Goal: Find specific page/section: Find specific page/section

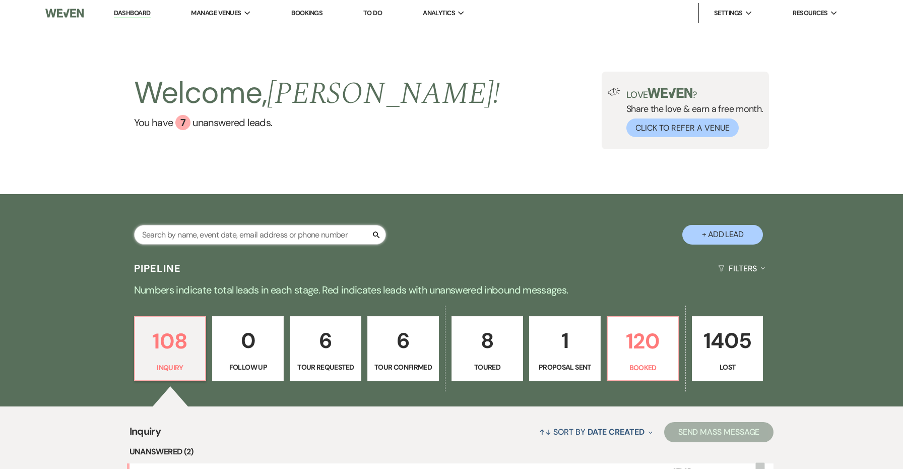
click at [322, 232] on input "text" at bounding box center [260, 235] width 252 height 20
type input "fit"
select select "8"
select select "5"
select select "8"
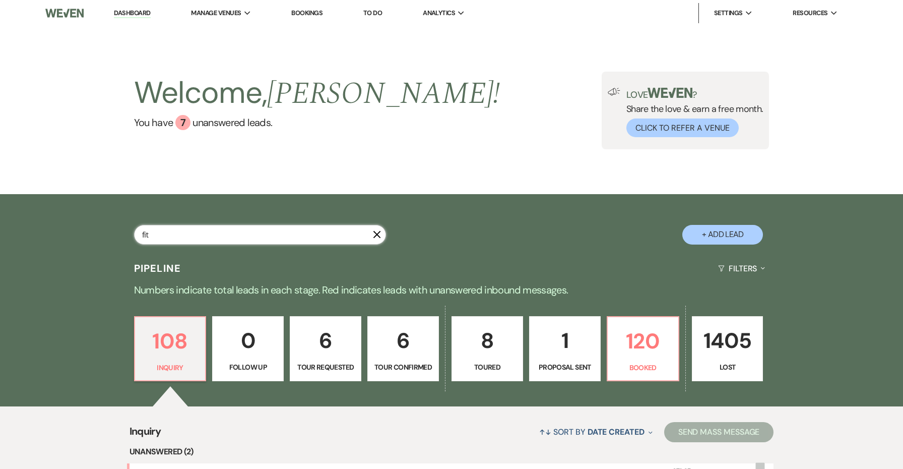
select select "8"
select select "5"
select select "8"
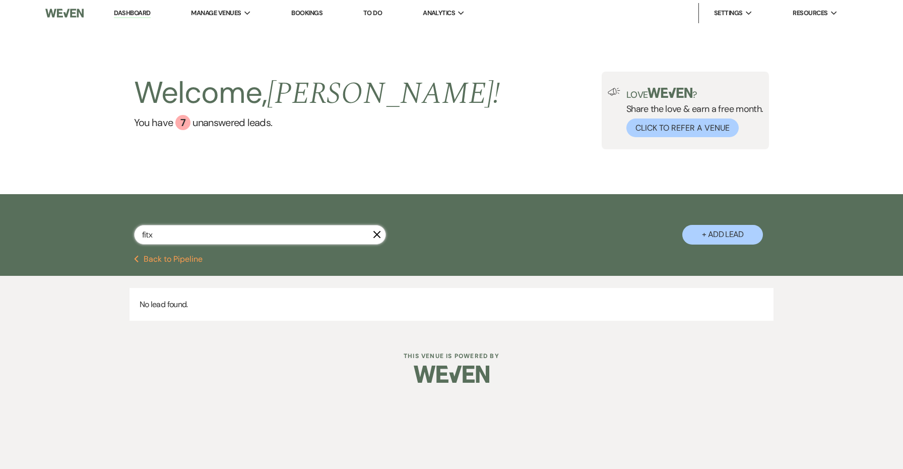
type input "fit"
select select "8"
select select "5"
select select "8"
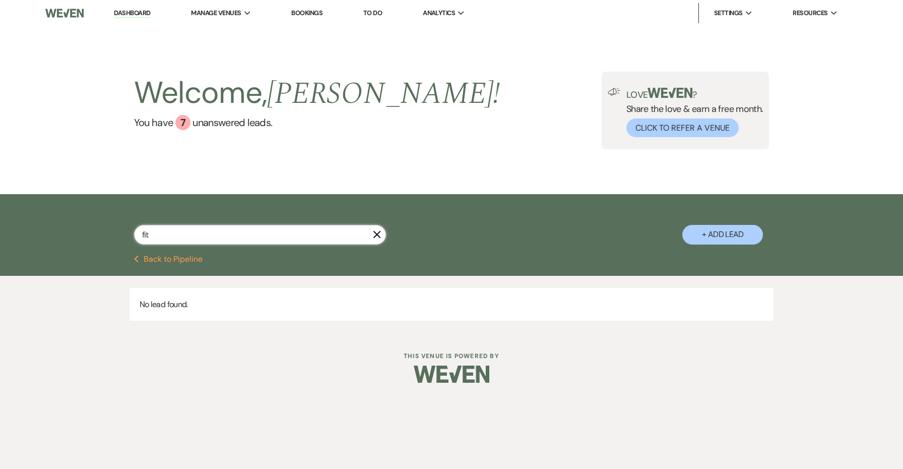
select select "8"
select select "5"
select select "8"
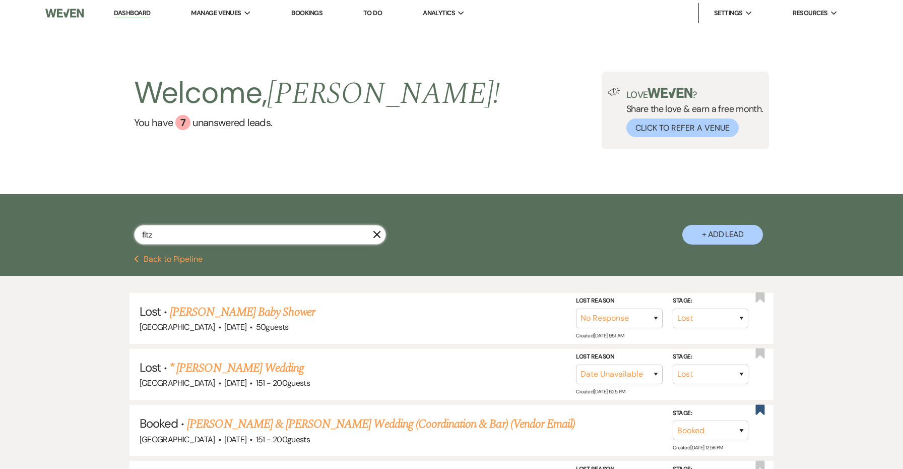
type input "fitzh"
select select "8"
select select "5"
select select "8"
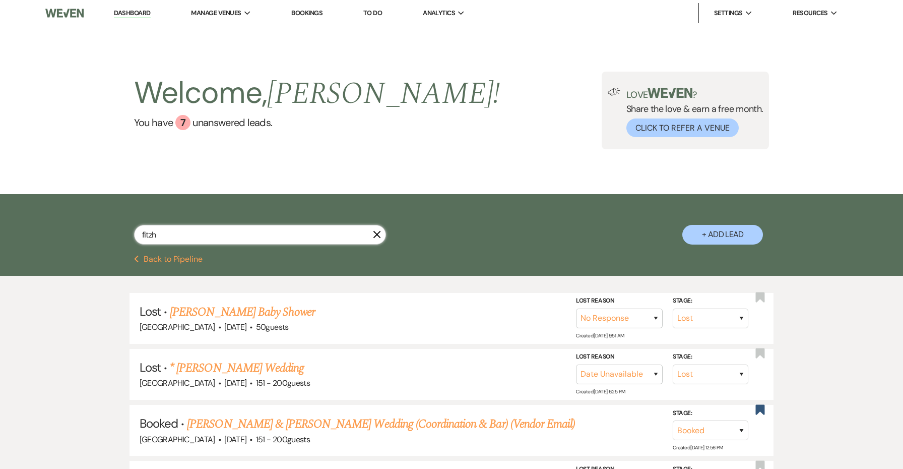
select select "8"
select select "5"
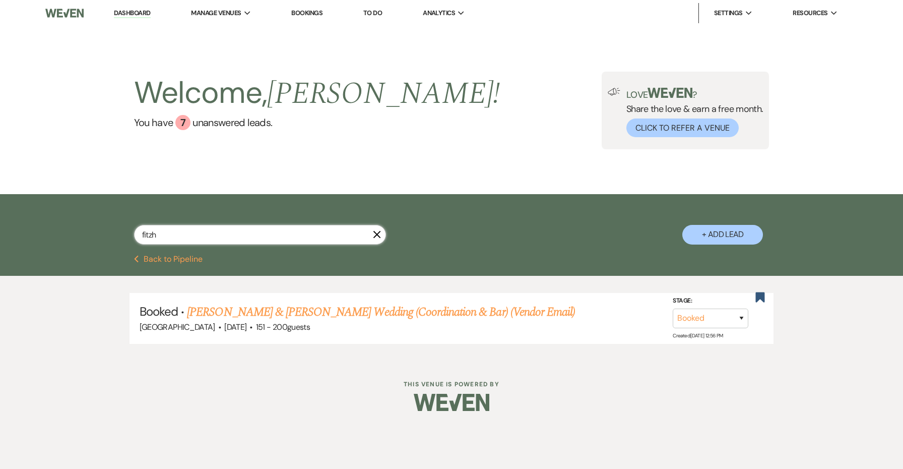
type input "fits"
drag, startPoint x: 358, startPoint y: 267, endPoint x: 323, endPoint y: 310, distance: 55.5
click at [323, 310] on link "[PERSON_NAME] & [PERSON_NAME] Wedding (Coordination & Bar) (Vendor Email)" at bounding box center [381, 312] width 388 height 18
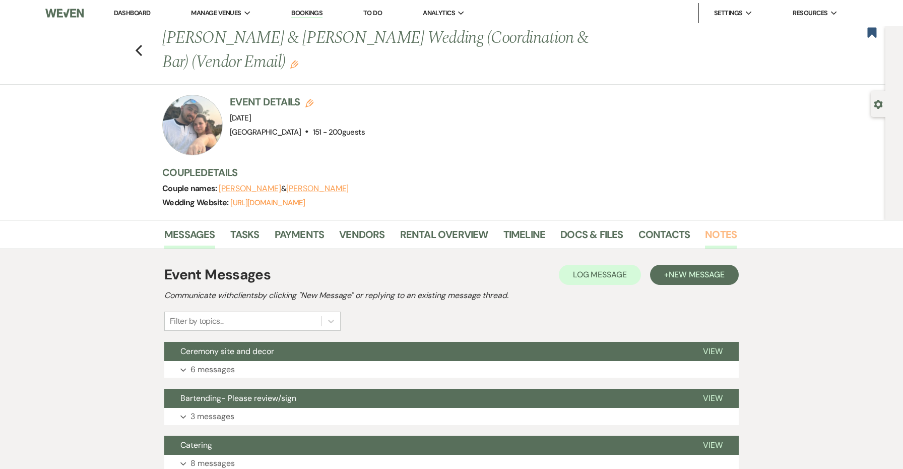
click at [722, 226] on link "Notes" at bounding box center [721, 237] width 32 height 22
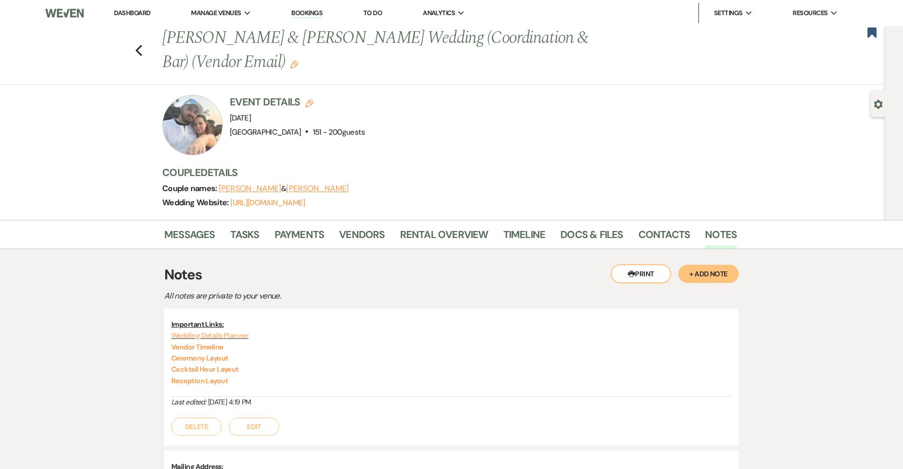
click at [219, 333] on link "Wedding Details Planner" at bounding box center [209, 335] width 77 height 9
click at [210, 346] on link "Vendor Timeline" at bounding box center [197, 346] width 52 height 9
click at [218, 359] on link "Ceremony Layout" at bounding box center [199, 357] width 57 height 9
click at [221, 368] on link "Cocktail Hour Layout" at bounding box center [205, 368] width 68 height 9
click at [213, 379] on link "Reception Layout" at bounding box center [199, 380] width 56 height 9
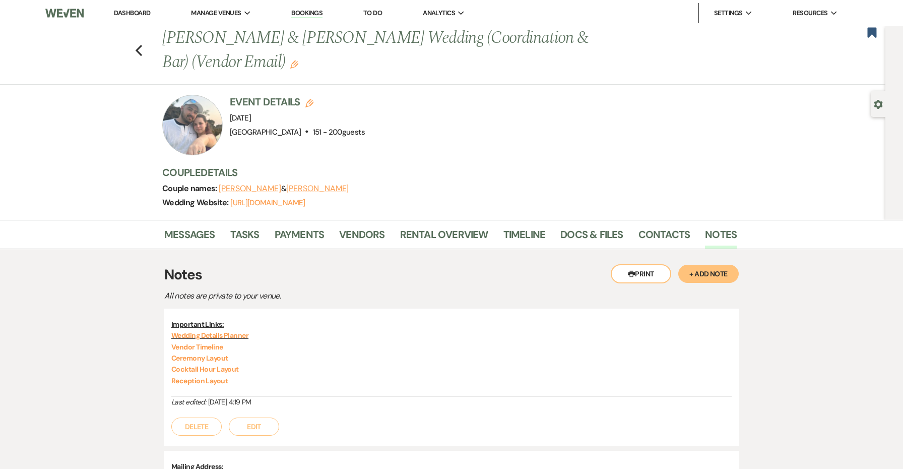
drag, startPoint x: 245, startPoint y: 379, endPoint x: 163, endPoint y: 359, distance: 85.1
click at [163, 359] on div "Messages Tasks Payments Vendors Rental Overview Timeline Docs & Files Contacts …" at bounding box center [451, 400] width 903 height 361
drag, startPoint x: 250, startPoint y: 381, endPoint x: 165, endPoint y: 357, distance: 89.0
click at [165, 357] on div "Important Links: Wedding Details Planner Vendor Timeline Ceremony Layout Cockta…" at bounding box center [451, 376] width 574 height 137
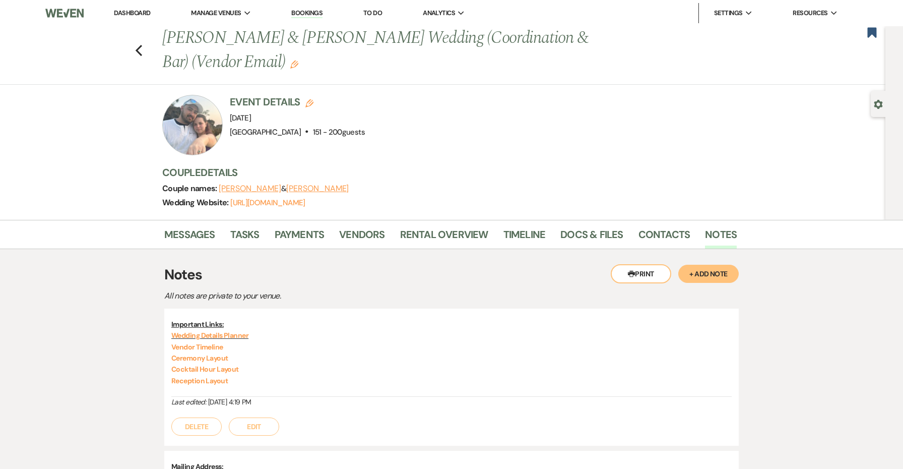
copy div "Ceremony Layout Cocktail Hour Layout Reception Layout"
